Goal: Information Seeking & Learning: Find specific fact

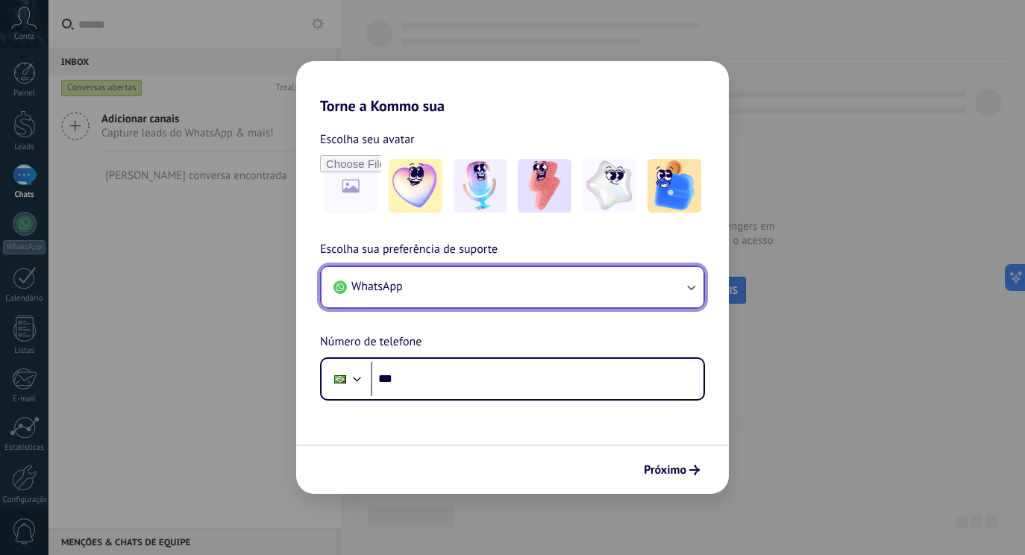
click at [654, 295] on button "WhatsApp" at bounding box center [512, 287] width 382 height 40
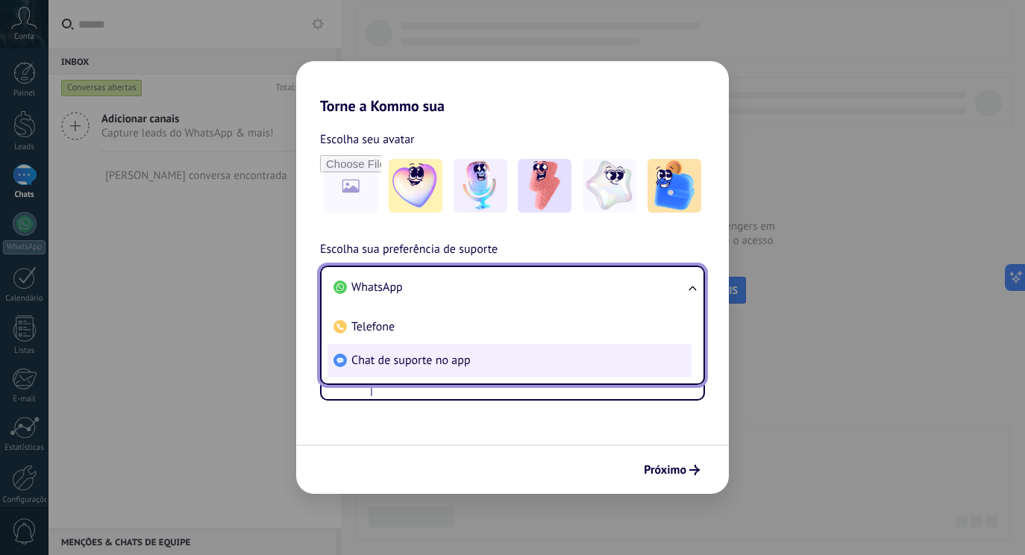
click at [676, 368] on li "Chat de suporte no app" at bounding box center [509, 361] width 364 height 34
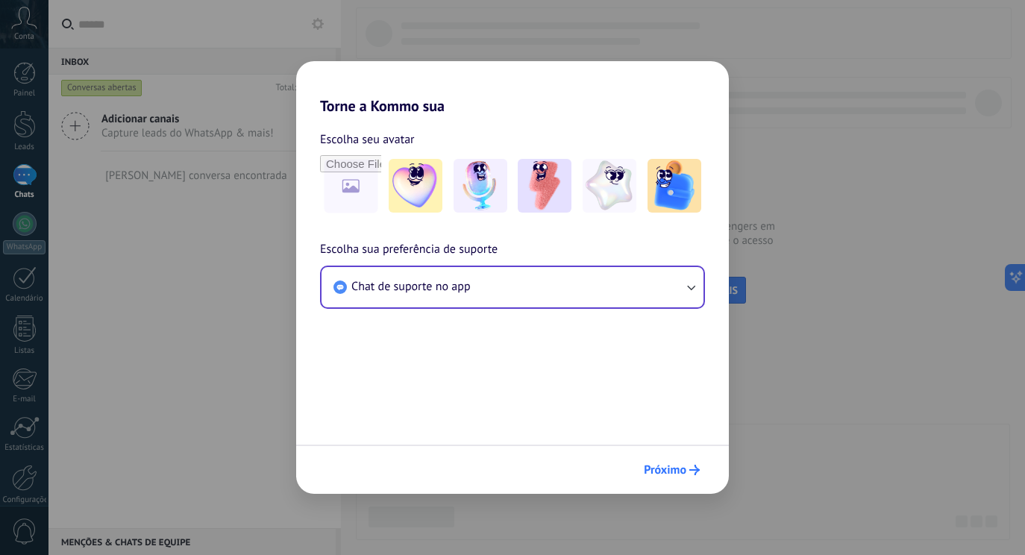
click at [682, 467] on span "Próximo" at bounding box center [665, 470] width 43 height 10
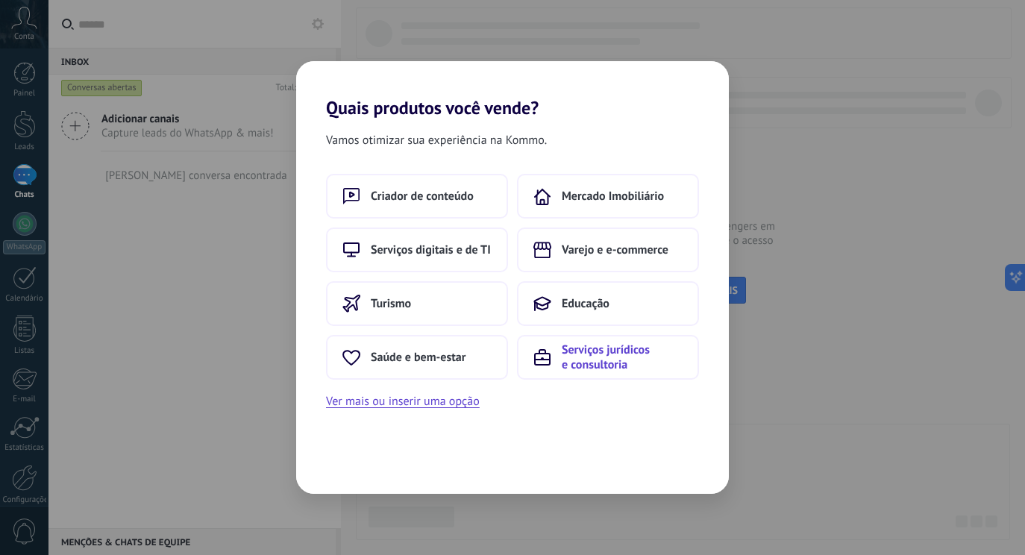
click at [579, 365] on span "Serviços jurídicos e consultoria" at bounding box center [622, 357] width 121 height 30
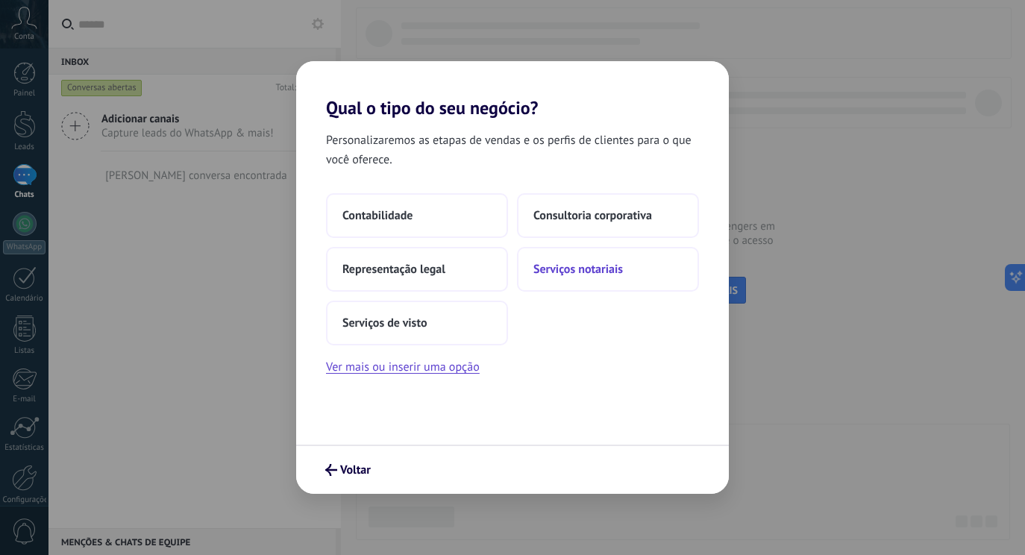
click at [620, 282] on button "Serviços notariais" at bounding box center [608, 269] width 182 height 45
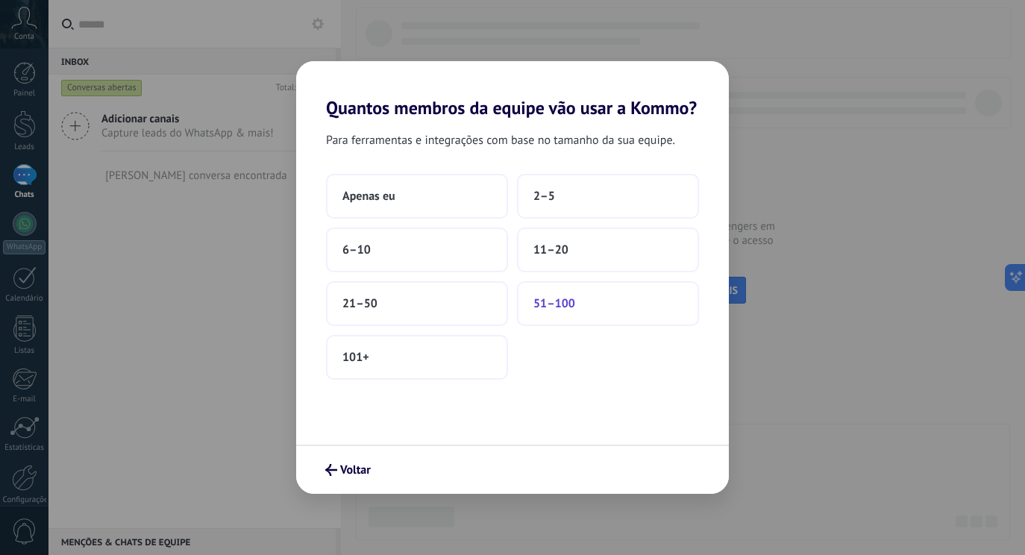
click at [628, 295] on button "51–100" at bounding box center [608, 303] width 182 height 45
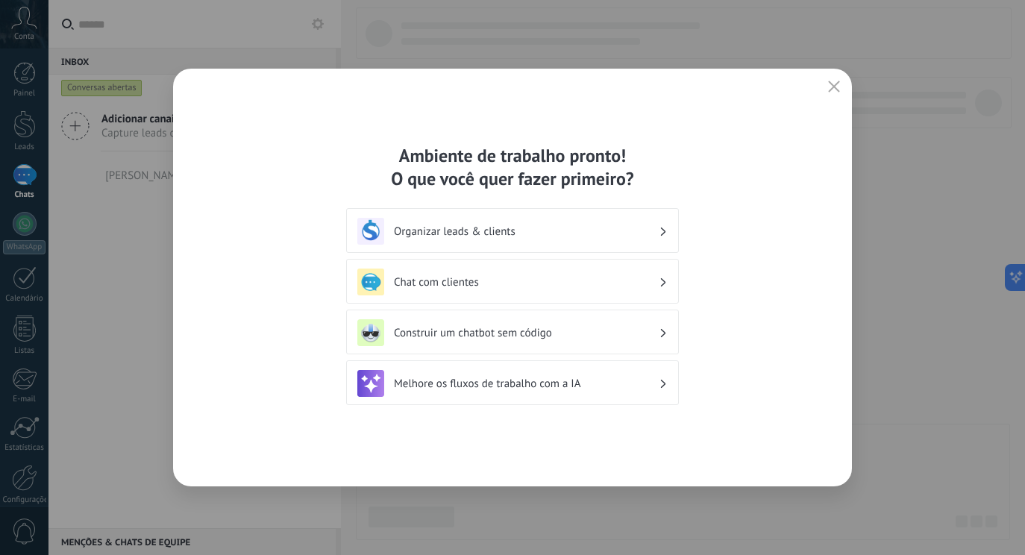
drag, startPoint x: 832, startPoint y: 83, endPoint x: 547, endPoint y: 86, distance: 284.1
click at [832, 84] on icon "button" at bounding box center [834, 87] width 12 height 12
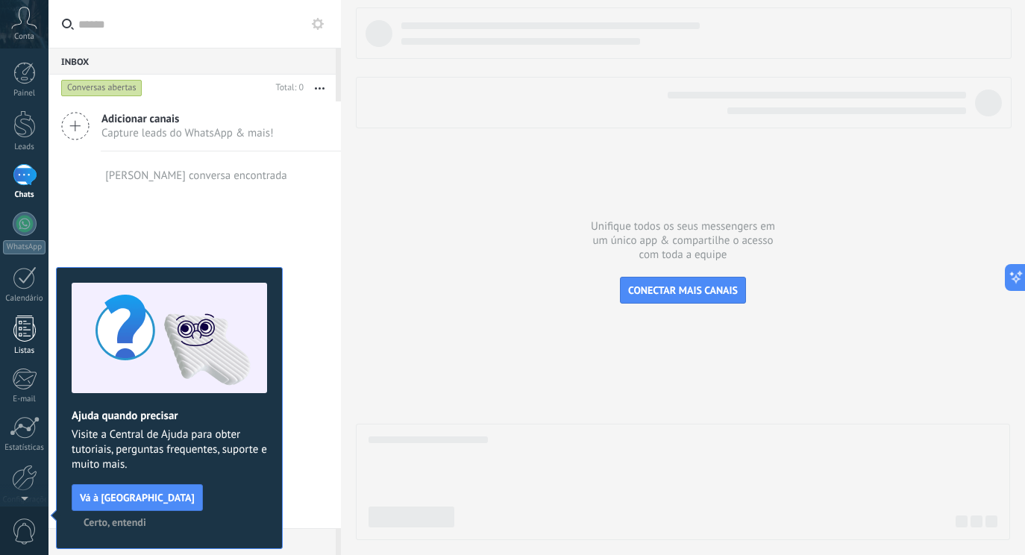
click at [25, 327] on div at bounding box center [24, 328] width 22 height 26
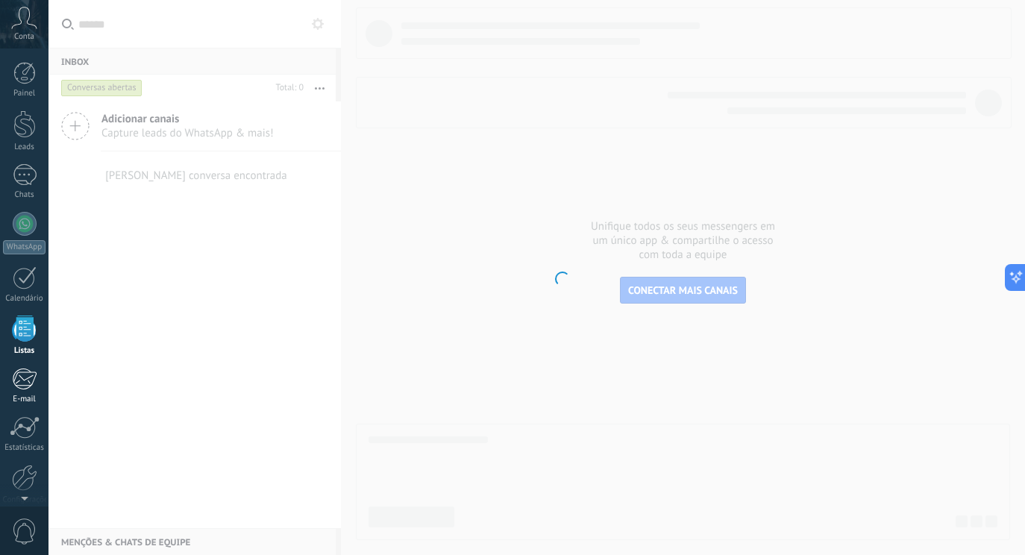
click at [32, 378] on div at bounding box center [24, 379] width 25 height 22
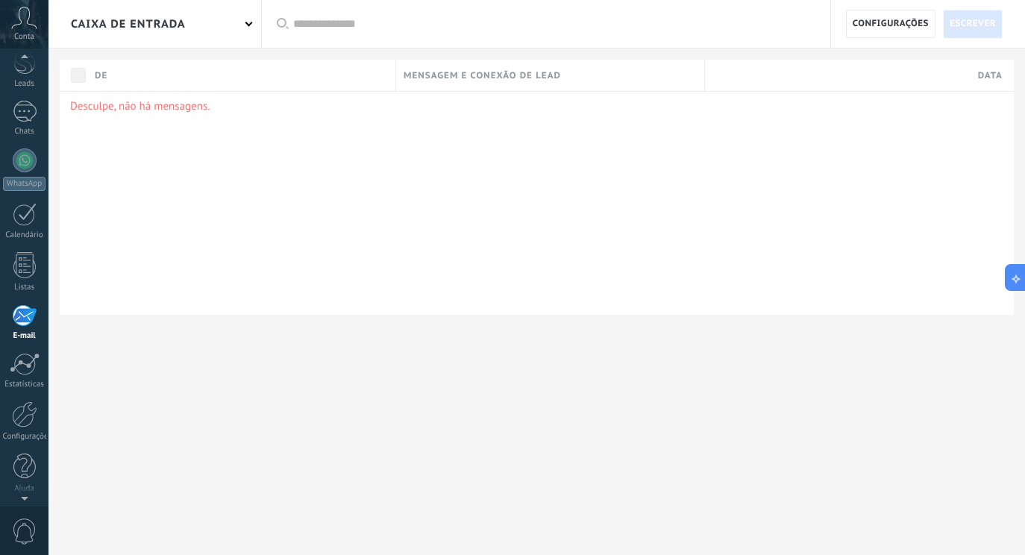
scroll to position [66, 0]
click at [866, 30] on span "Configurações" at bounding box center [890, 23] width 76 height 27
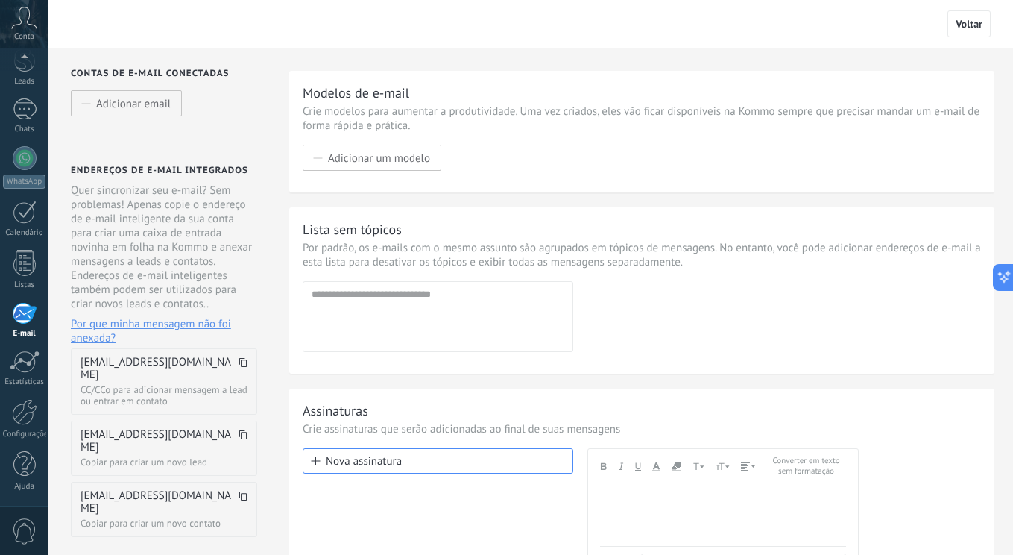
click at [239, 367] on span at bounding box center [243, 368] width 9 height 25
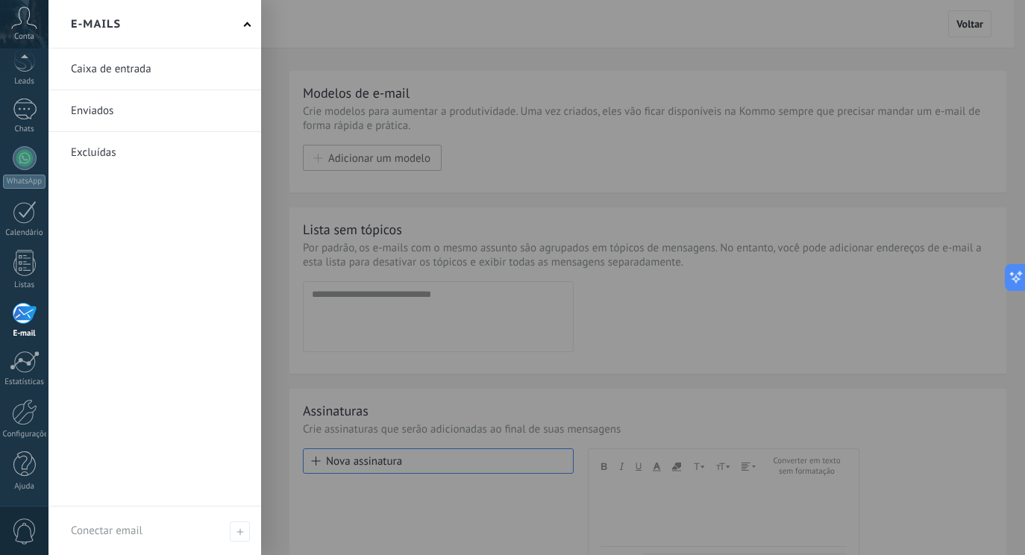
click at [32, 316] on div at bounding box center [24, 313] width 25 height 22
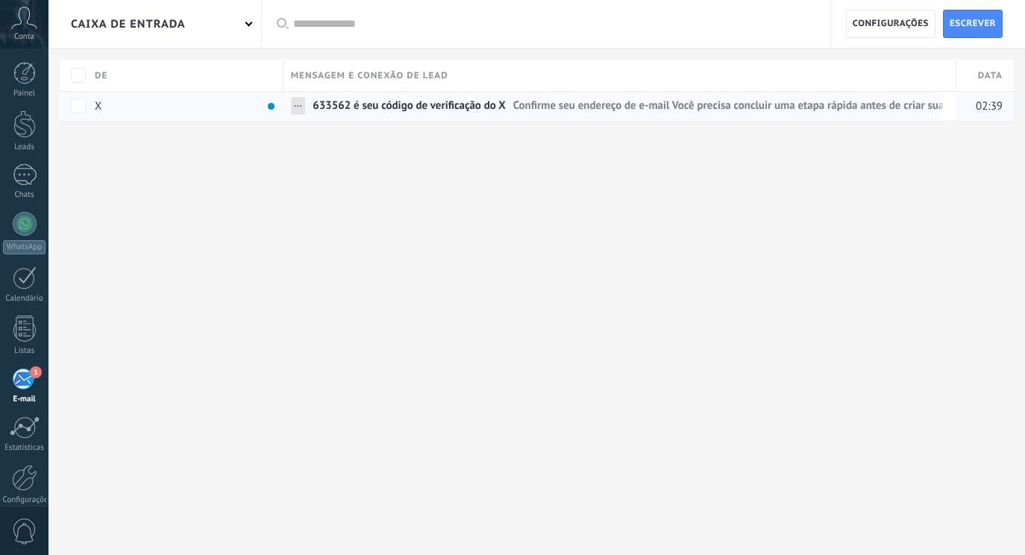
click at [383, 109] on span "633562 é seu código de verificação do X" at bounding box center [408, 109] width 193 height 22
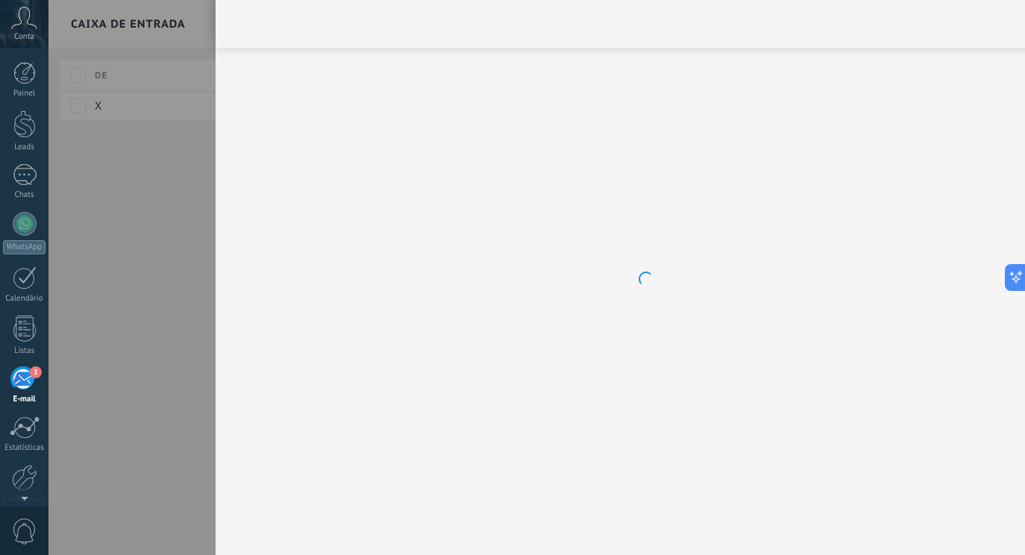
scroll to position [66, 0]
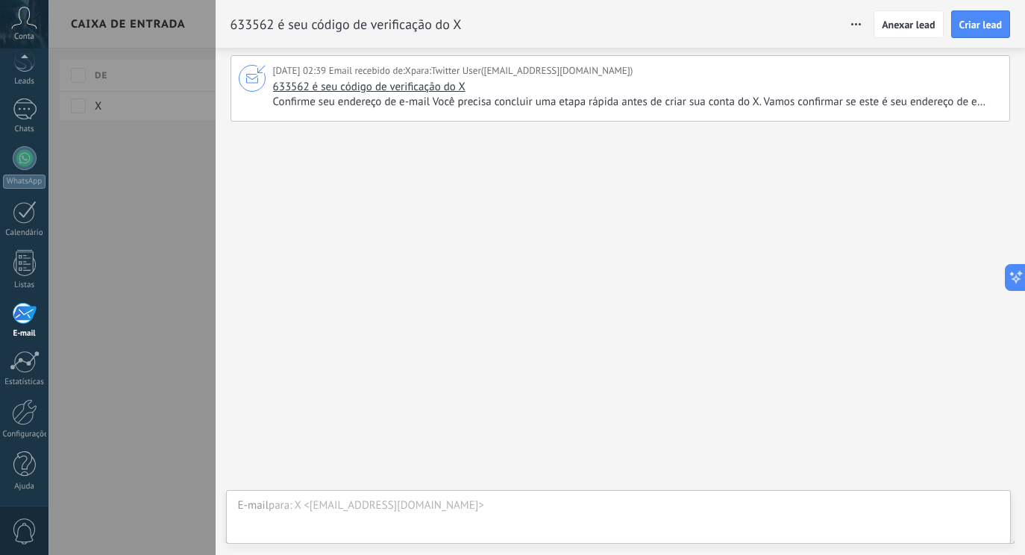
click at [515, 107] on span "Confirme seu endereço de e-mail Você precisa concluir uma etapa rápida antes de…" at bounding box center [635, 102] width 725 height 15
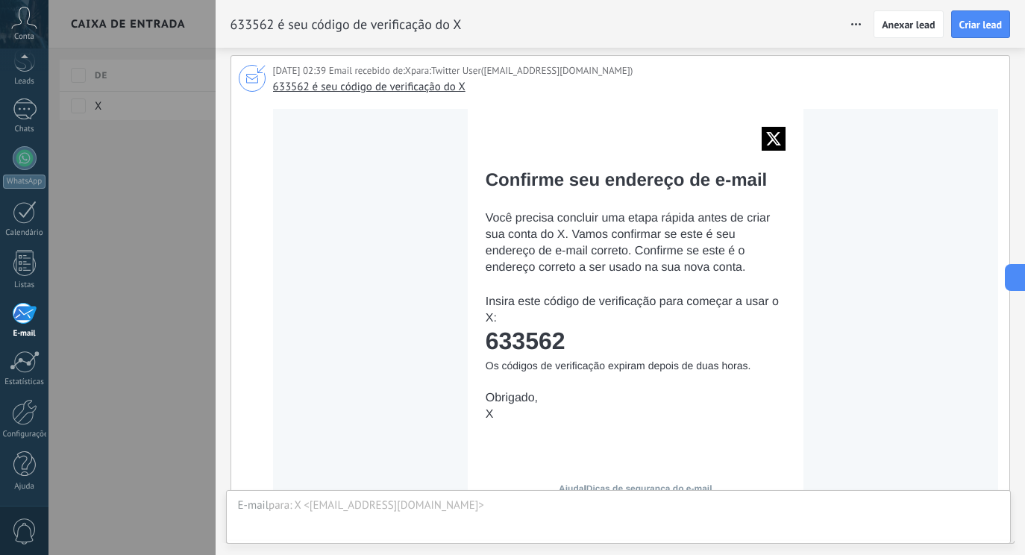
drag, startPoint x: 579, startPoint y: 345, endPoint x: 481, endPoint y: 344, distance: 97.7
click at [481, 344] on tr "Confirme seu endereço de e-mail Você precisa concluir uma etapa rápida antes de…" at bounding box center [636, 278] width 336 height 338
drag, startPoint x: 496, startPoint y: 342, endPoint x: 589, endPoint y: 328, distance: 94.3
click at [589, 328] on td "633562" at bounding box center [635, 340] width 300 height 27
click at [585, 345] on td "633562" at bounding box center [635, 340] width 300 height 27
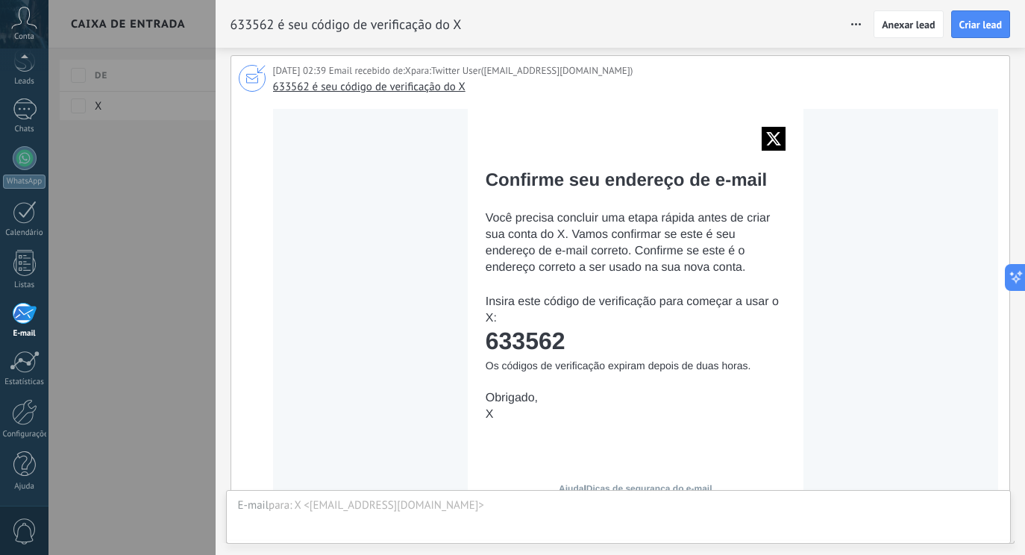
drag, startPoint x: 568, startPoint y: 344, endPoint x: 490, endPoint y: 340, distance: 78.4
click at [485, 342] on td "633562" at bounding box center [635, 340] width 300 height 27
copy td "633562"
click at [158, 312] on div at bounding box center [512, 277] width 1025 height 555
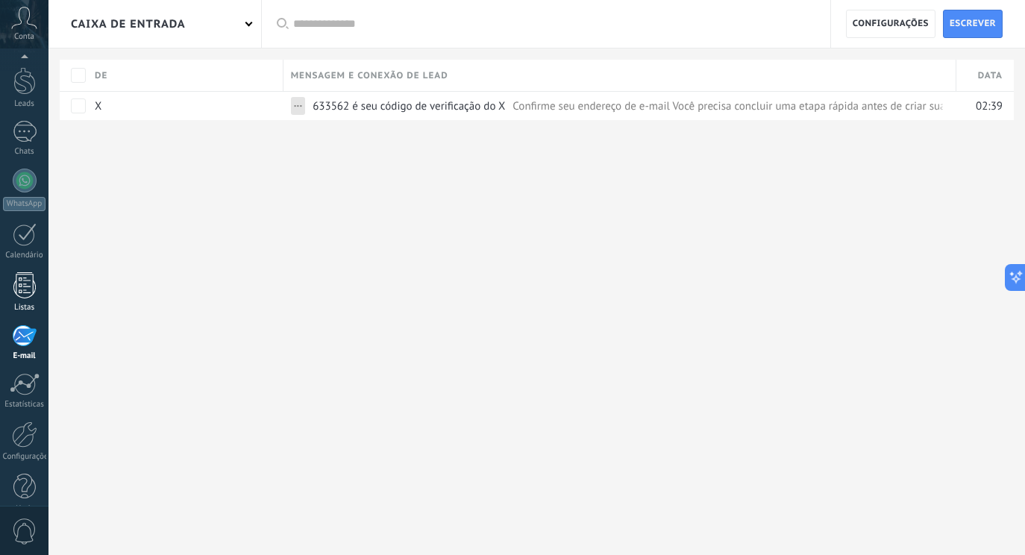
scroll to position [66, 0]
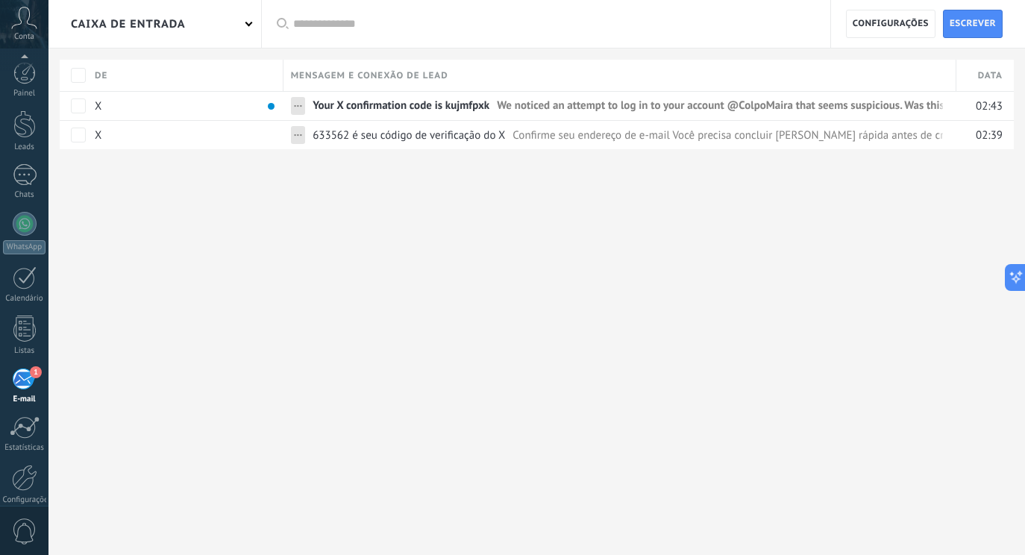
scroll to position [66, 0]
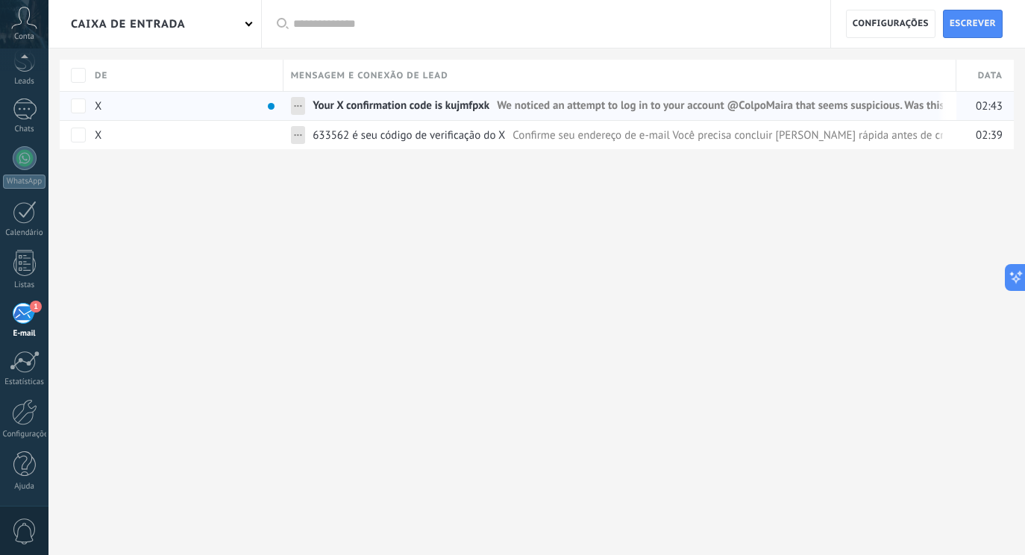
click at [449, 98] on link "Your X confirmation code is kujmfpxk We noticed an attempt to log in to your ac…" at bounding box center [627, 106] width 630 height 28
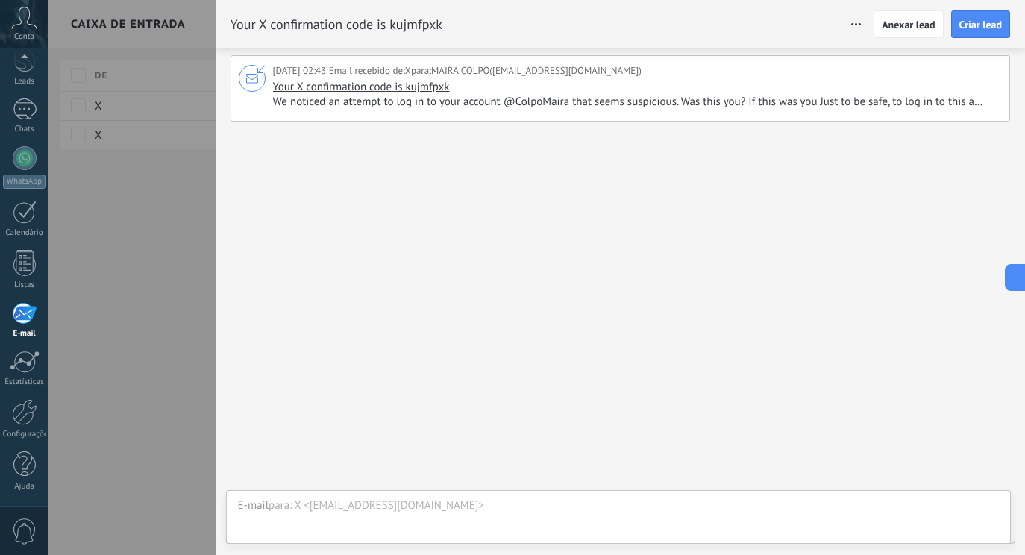
click at [589, 98] on span "We noticed an attempt to log in to your account @ColpoMaira that seems suspicio…" at bounding box center [635, 102] width 725 height 15
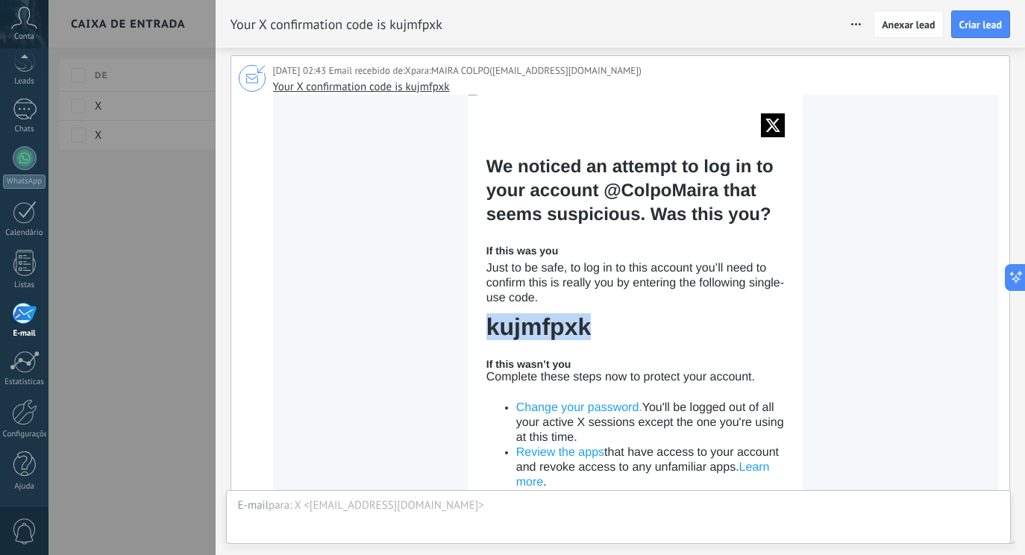
drag, startPoint x: 591, startPoint y: 321, endPoint x: 490, endPoint y: 324, distance: 101.5
click at [490, 324] on td "kujmfpxk" at bounding box center [635, 326] width 298 height 27
copy td "kujmfpxk"
click at [114, 330] on div at bounding box center [512, 277] width 1025 height 555
